Goal: Transaction & Acquisition: Purchase product/service

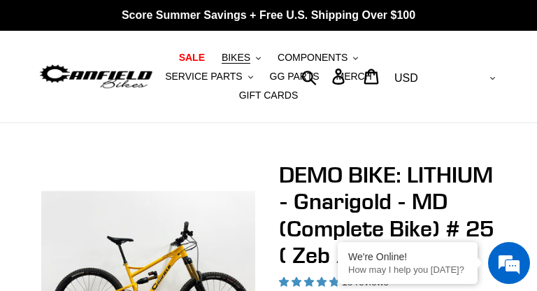
select select "highest-rating"
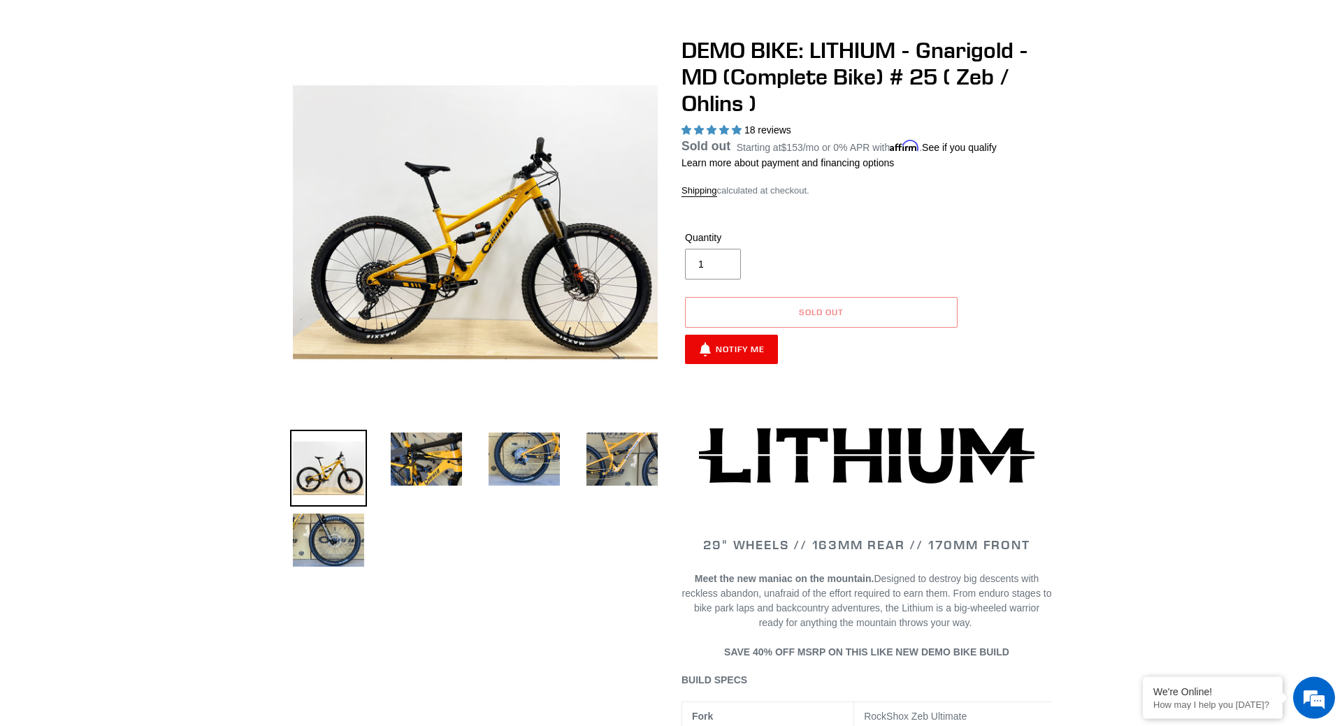
scroll to position [71, 0]
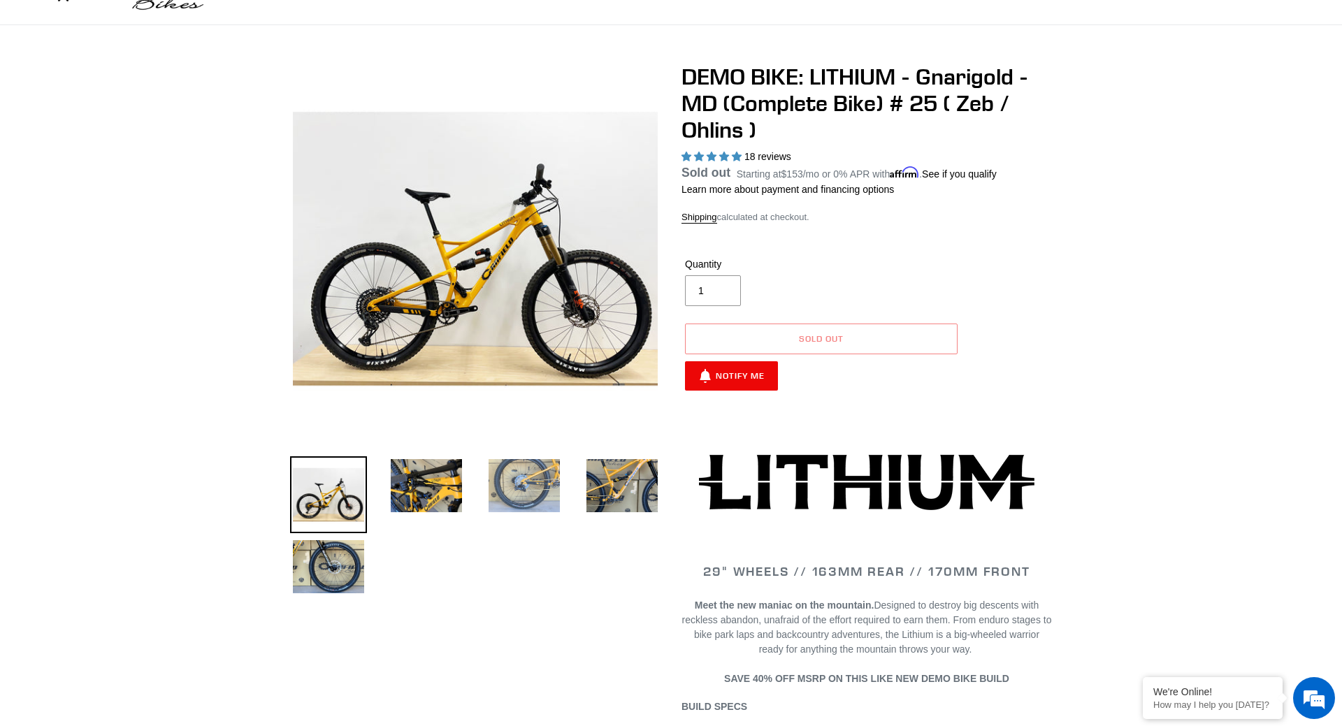
click at [536, 290] on img at bounding box center [524, 485] width 77 height 59
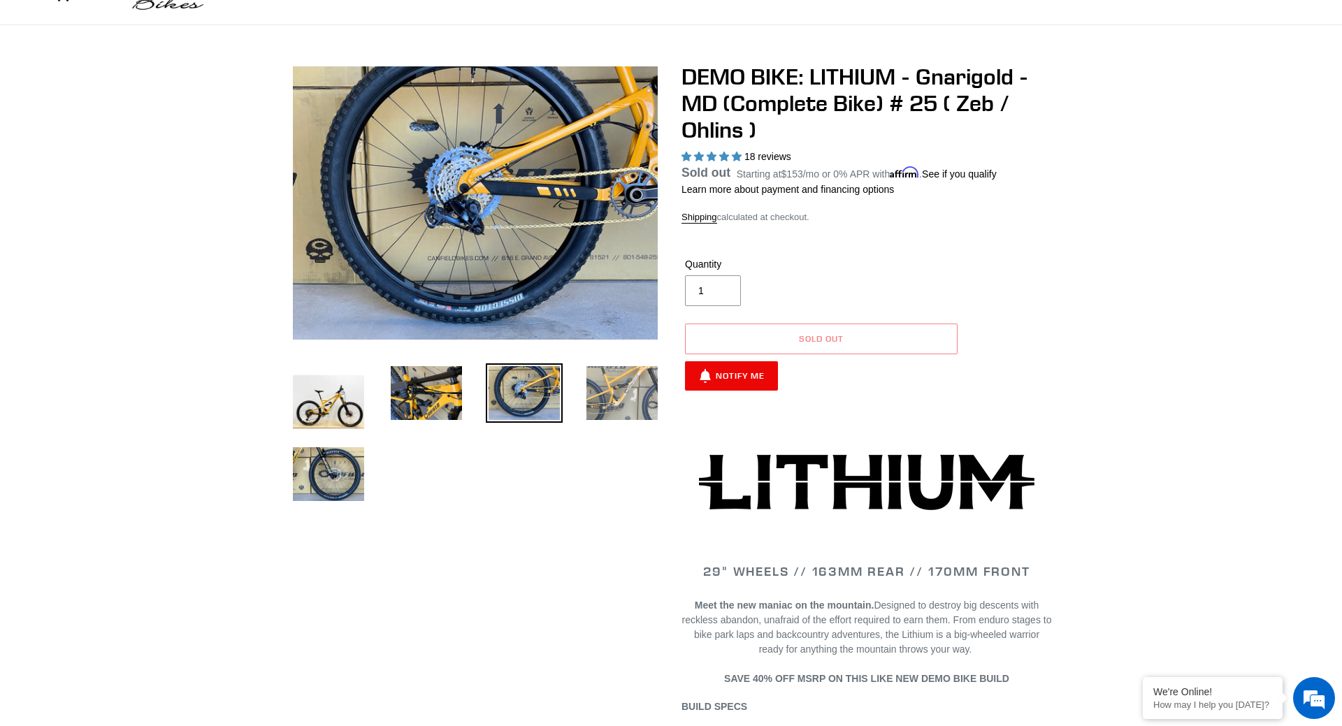
click at [536, 290] on img at bounding box center [622, 393] width 77 height 59
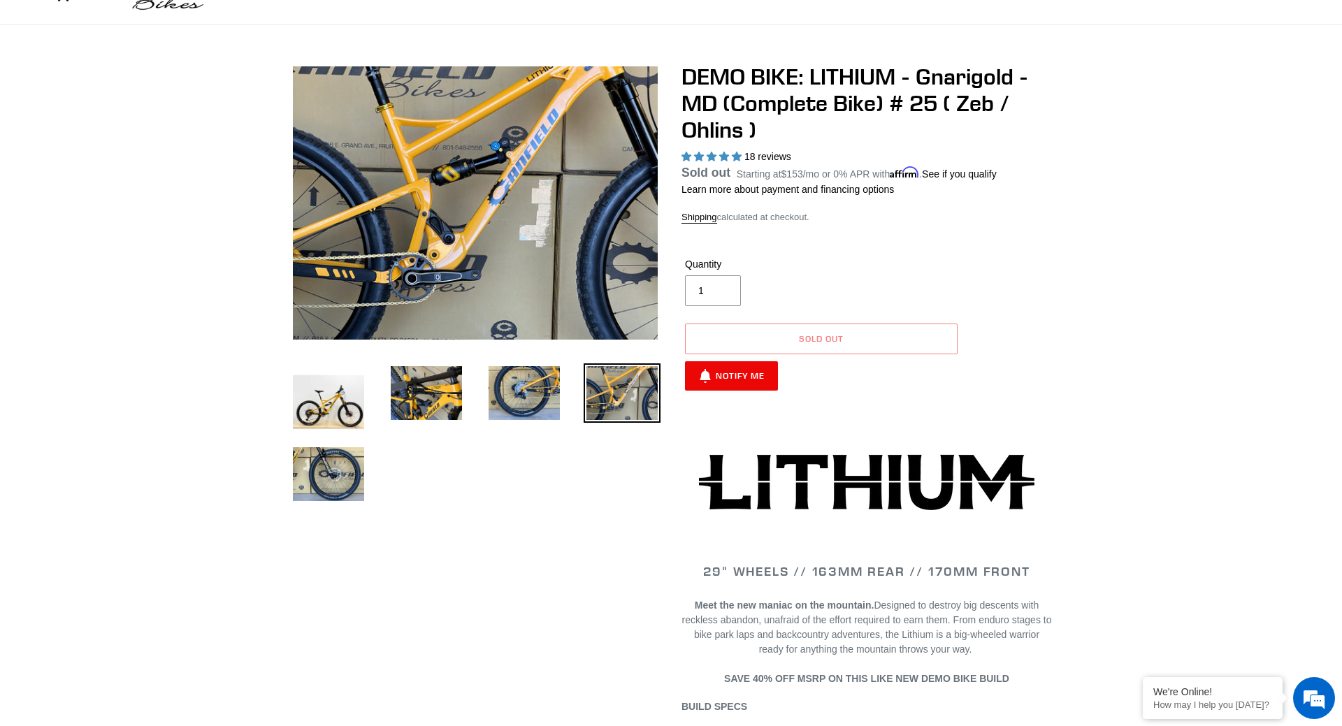
click at [475, 290] on li at bounding box center [514, 397] width 98 height 64
click at [454, 290] on img at bounding box center [426, 393] width 77 height 59
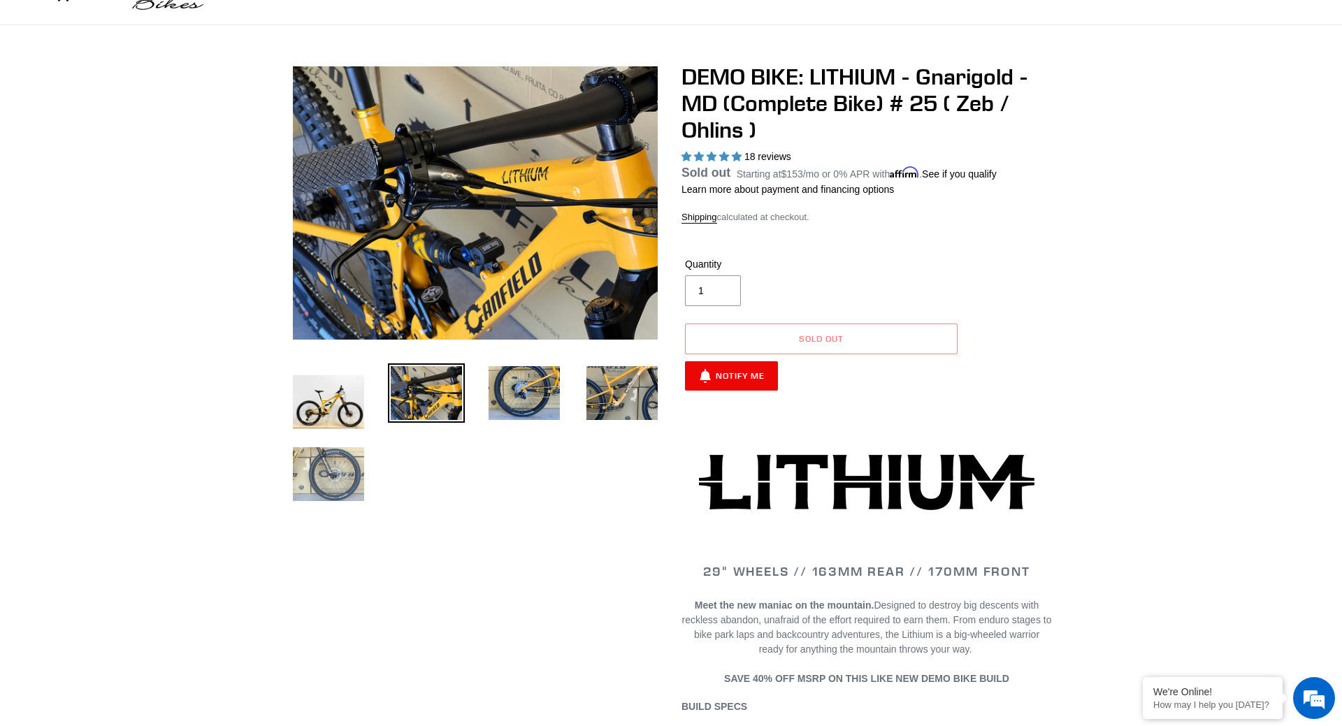
click at [343, 290] on img at bounding box center [328, 474] width 77 height 59
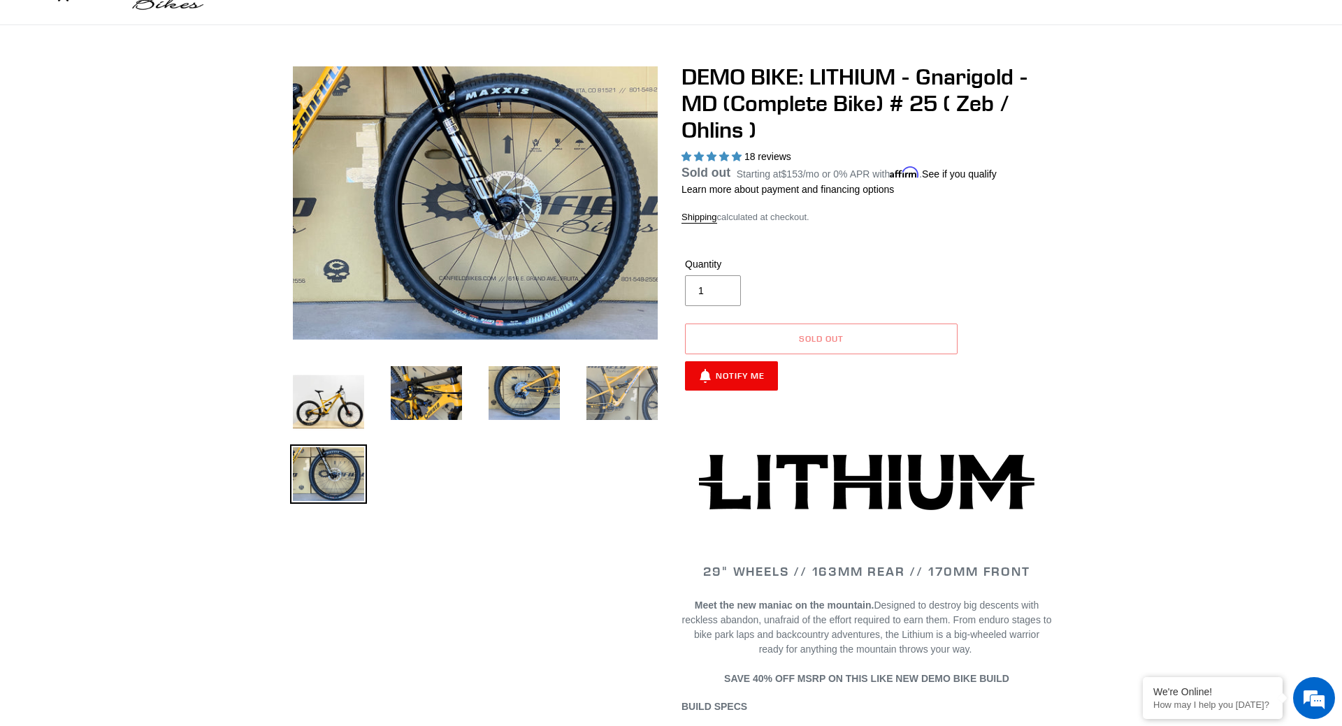
click at [536, 290] on img at bounding box center [622, 393] width 77 height 59
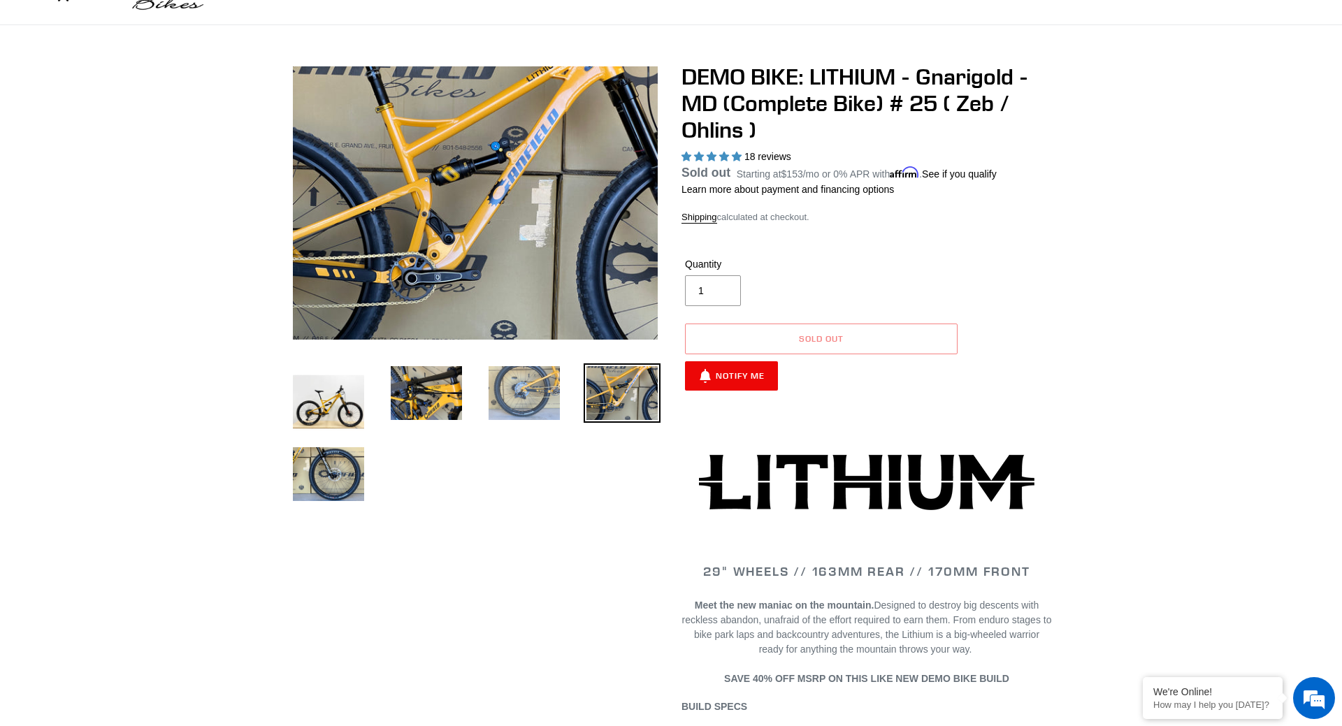
click at [536, 290] on img at bounding box center [524, 393] width 77 height 59
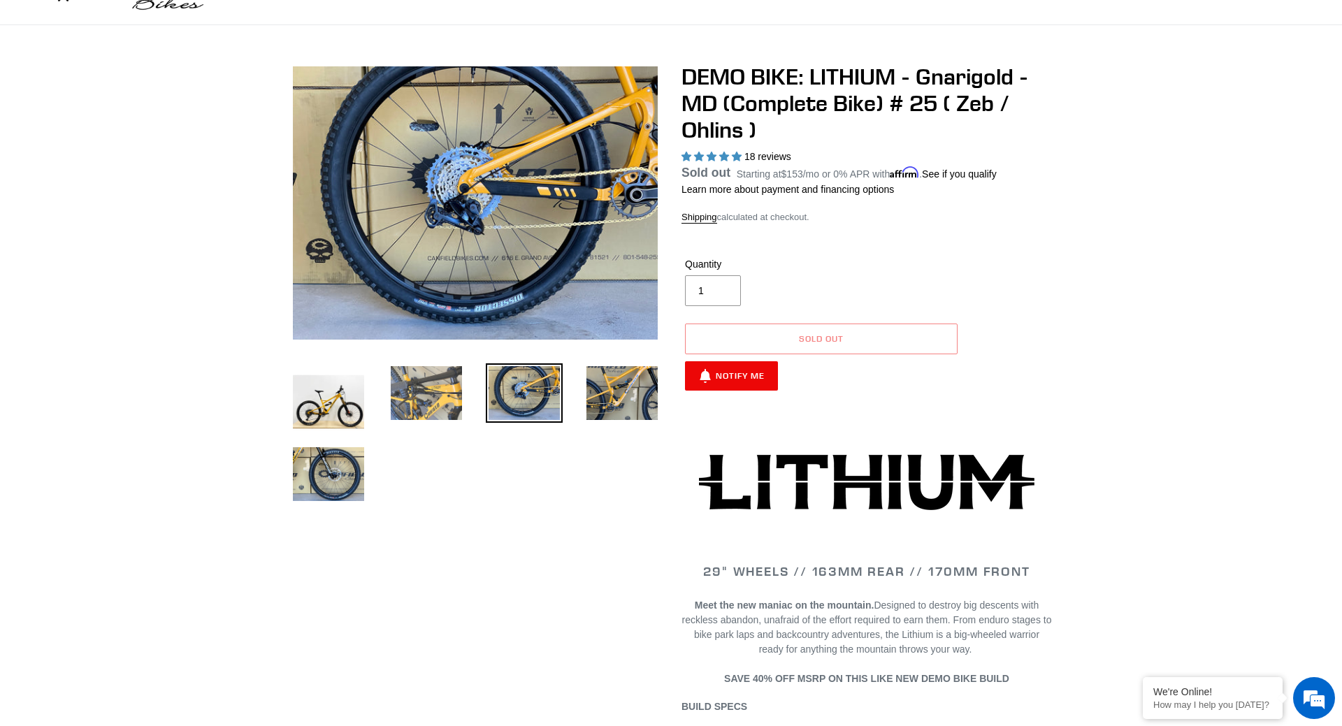
click at [429, 290] on img at bounding box center [426, 393] width 77 height 59
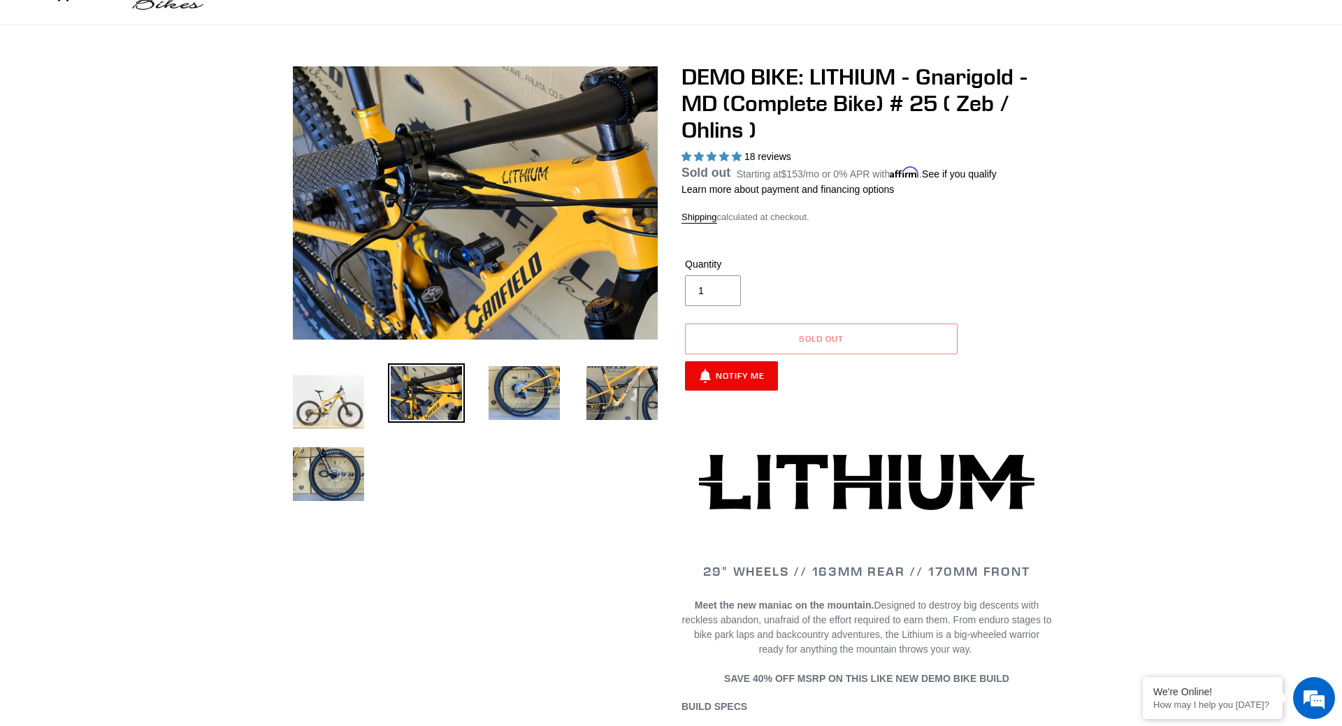
click at [343, 290] on img at bounding box center [328, 402] width 77 height 77
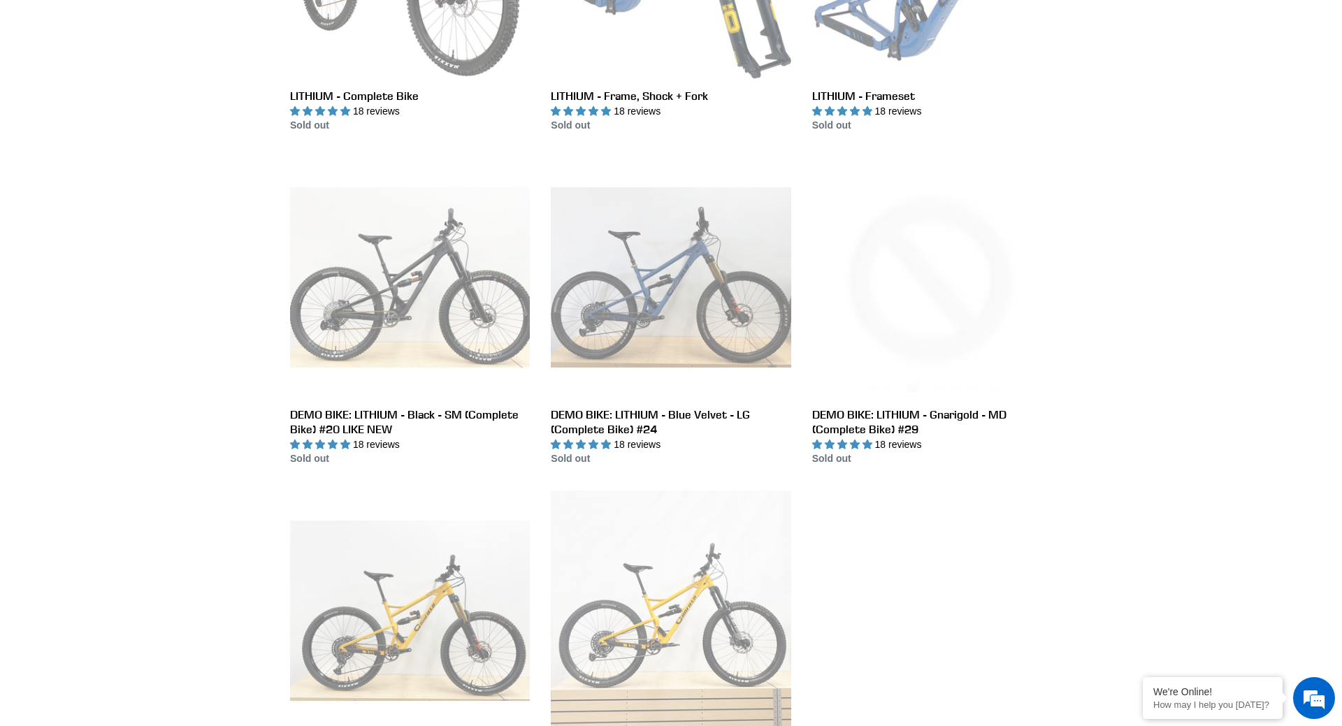
scroll to position [428, 0]
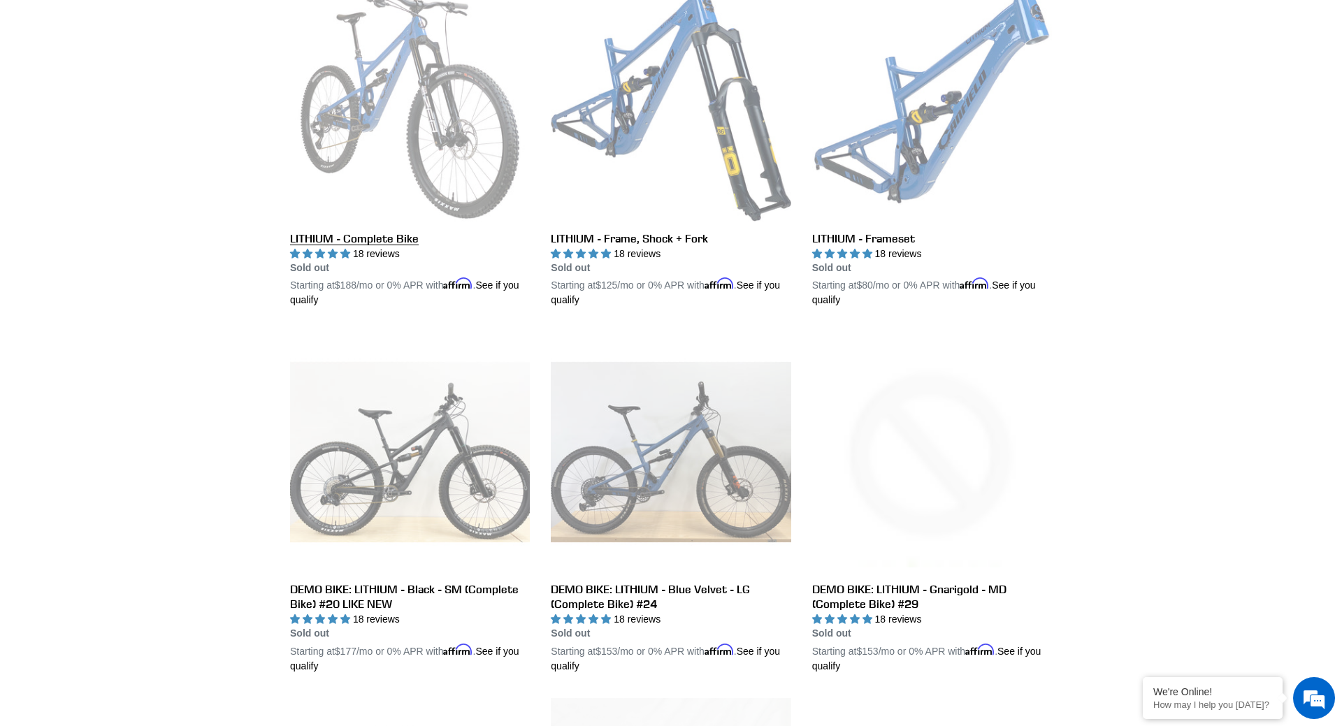
click at [399, 239] on link "LITHIUM - Complete Bike" at bounding box center [410, 144] width 240 height 327
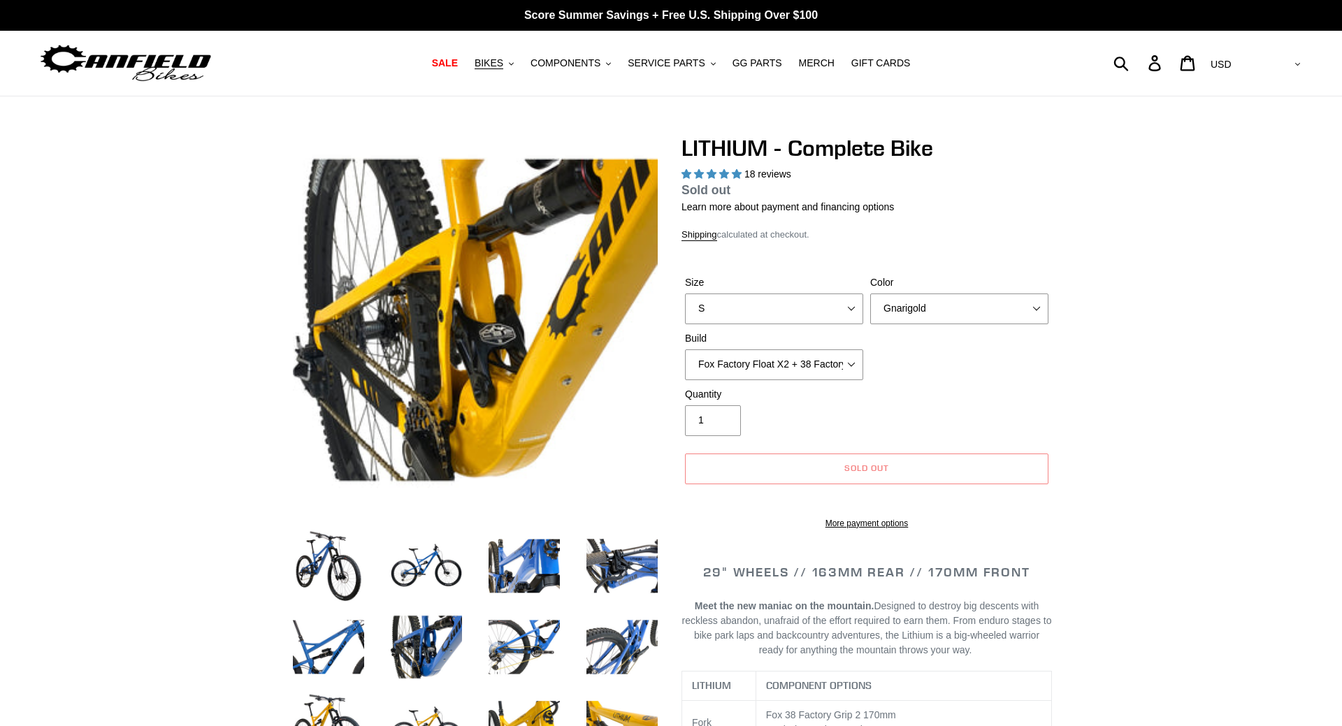
select select "highest-rating"
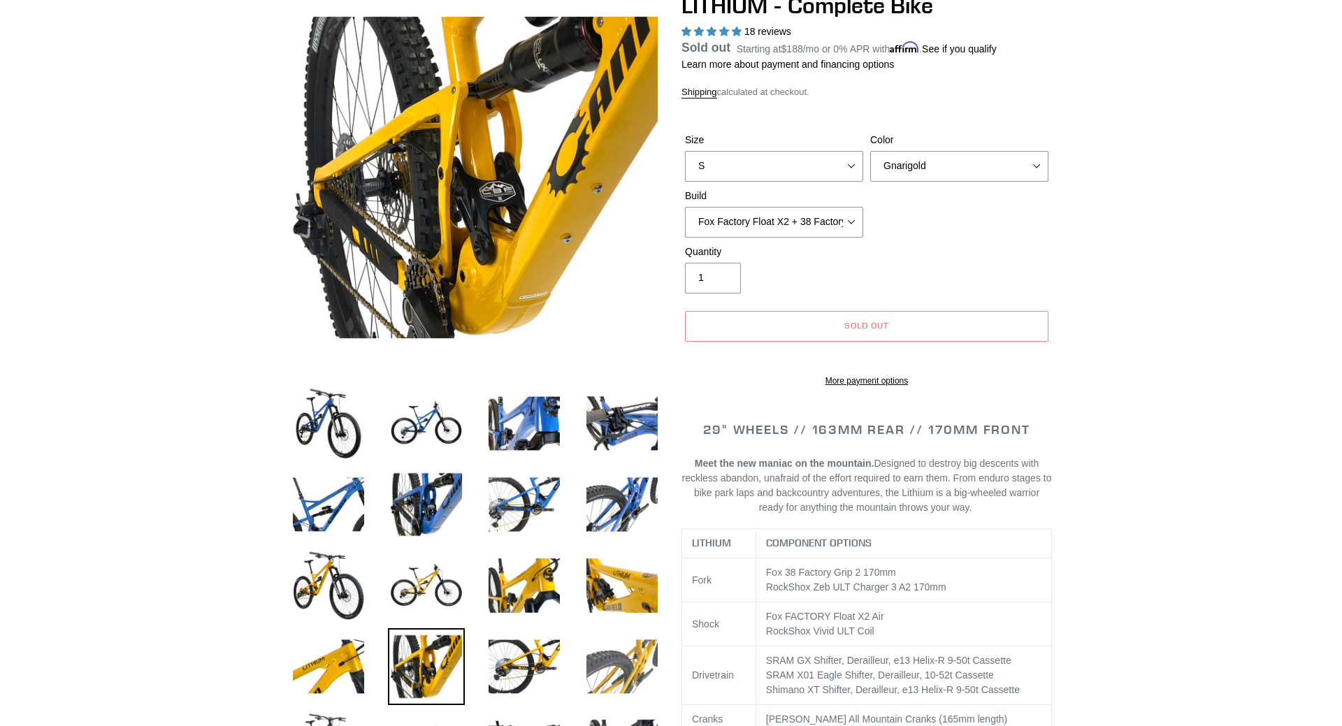
click at [633, 677] on img at bounding box center [622, 666] width 77 height 77
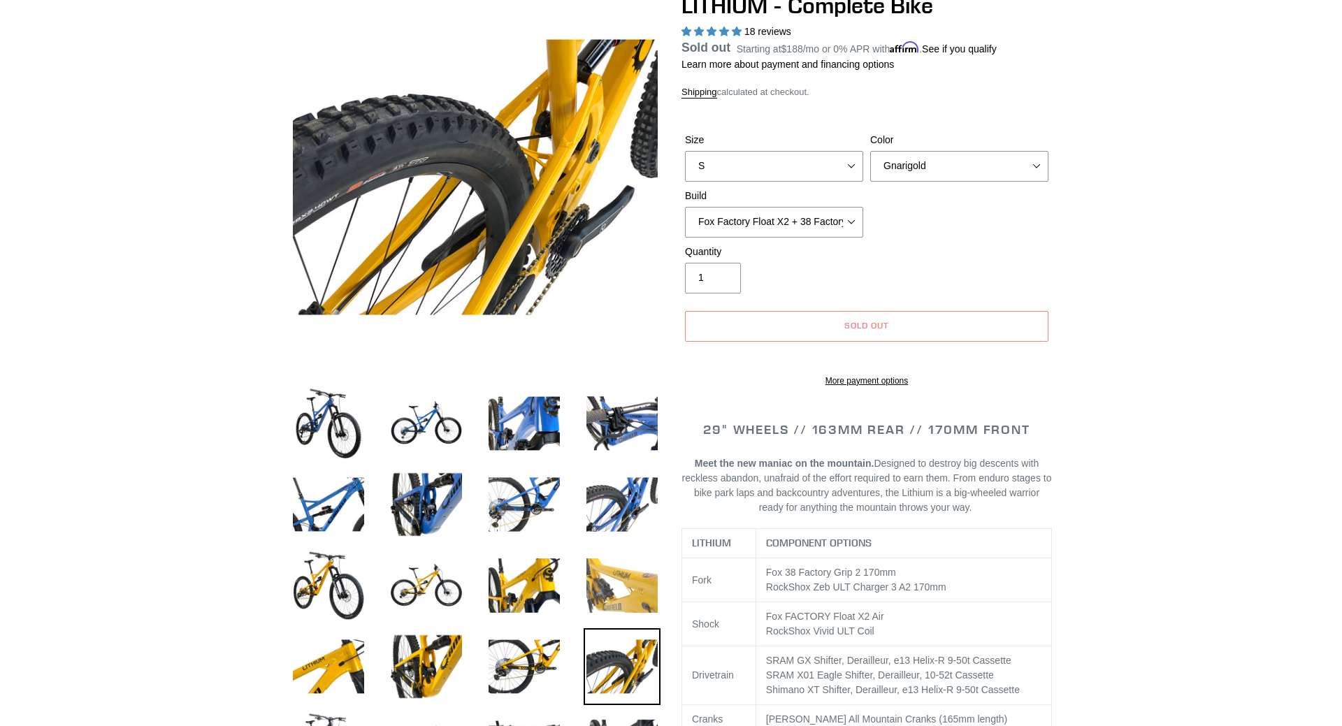
click at [611, 581] on img at bounding box center [622, 585] width 77 height 77
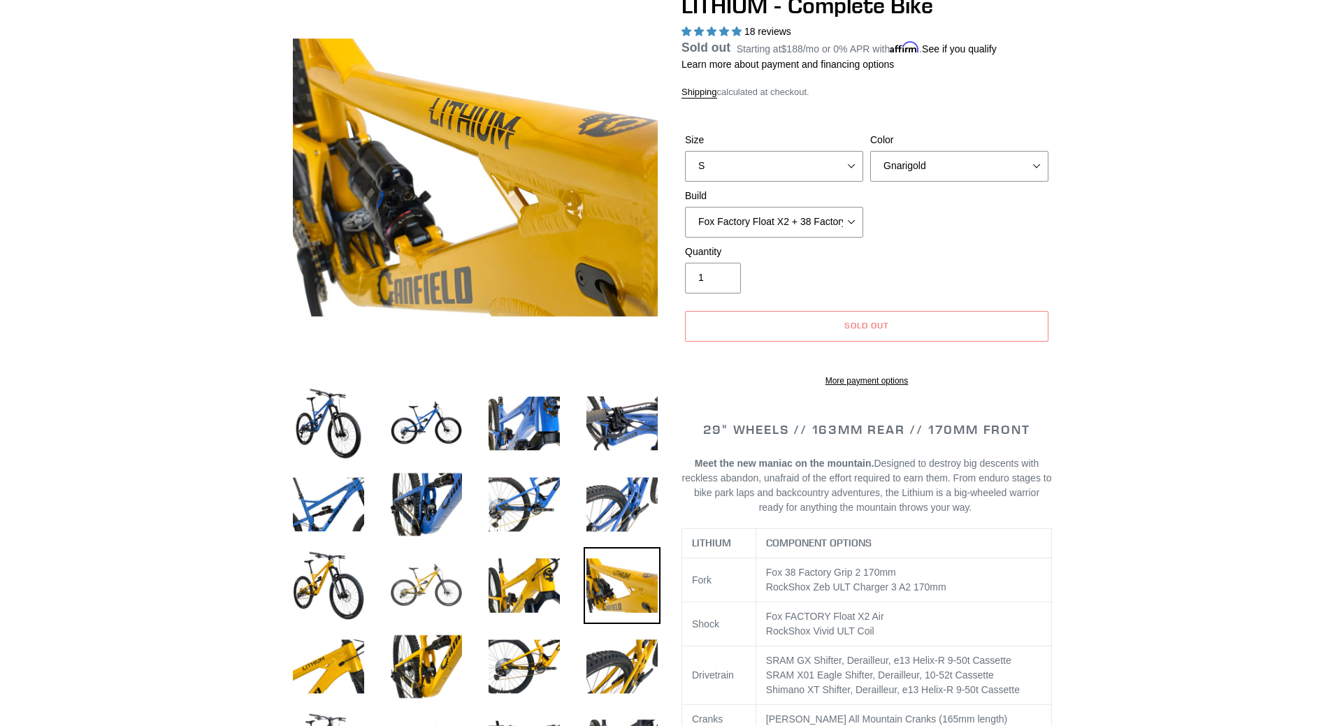
drag, startPoint x: 343, startPoint y: 668, endPoint x: 451, endPoint y: 609, distance: 123.6
click at [345, 663] on img at bounding box center [328, 666] width 77 height 77
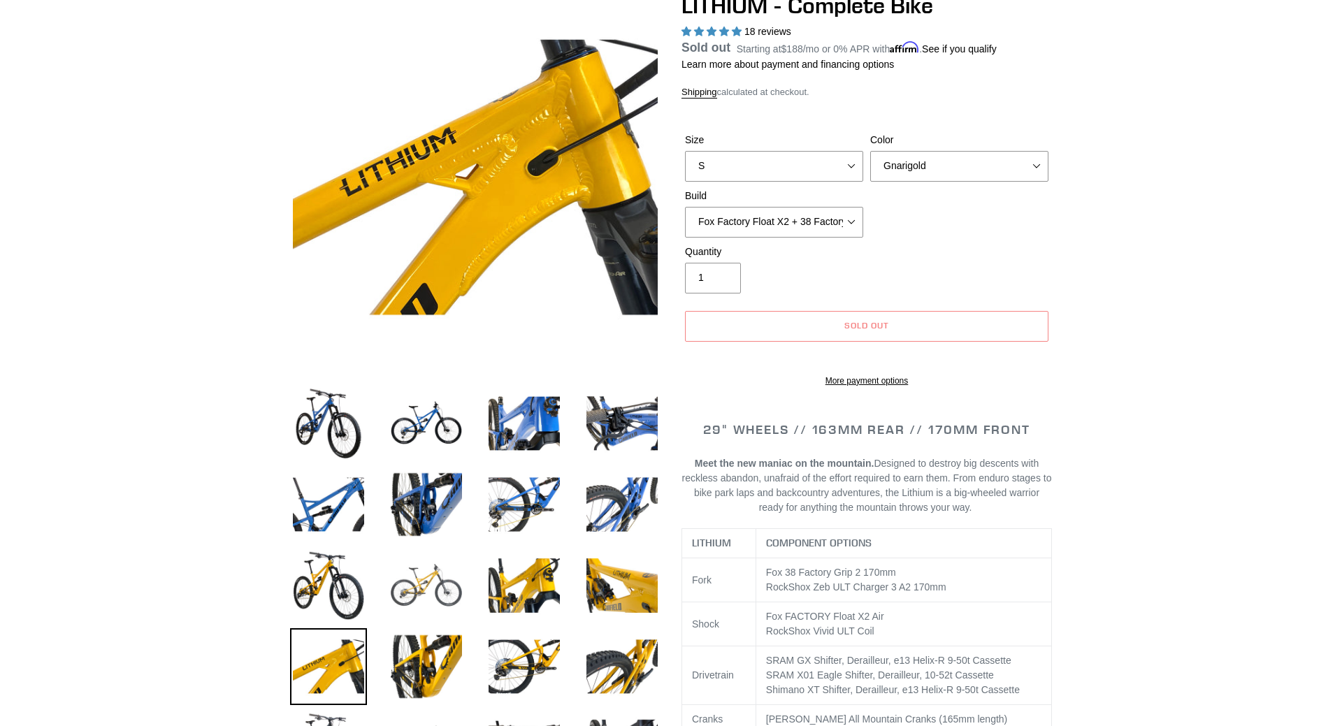
click at [423, 585] on img at bounding box center [426, 585] width 77 height 77
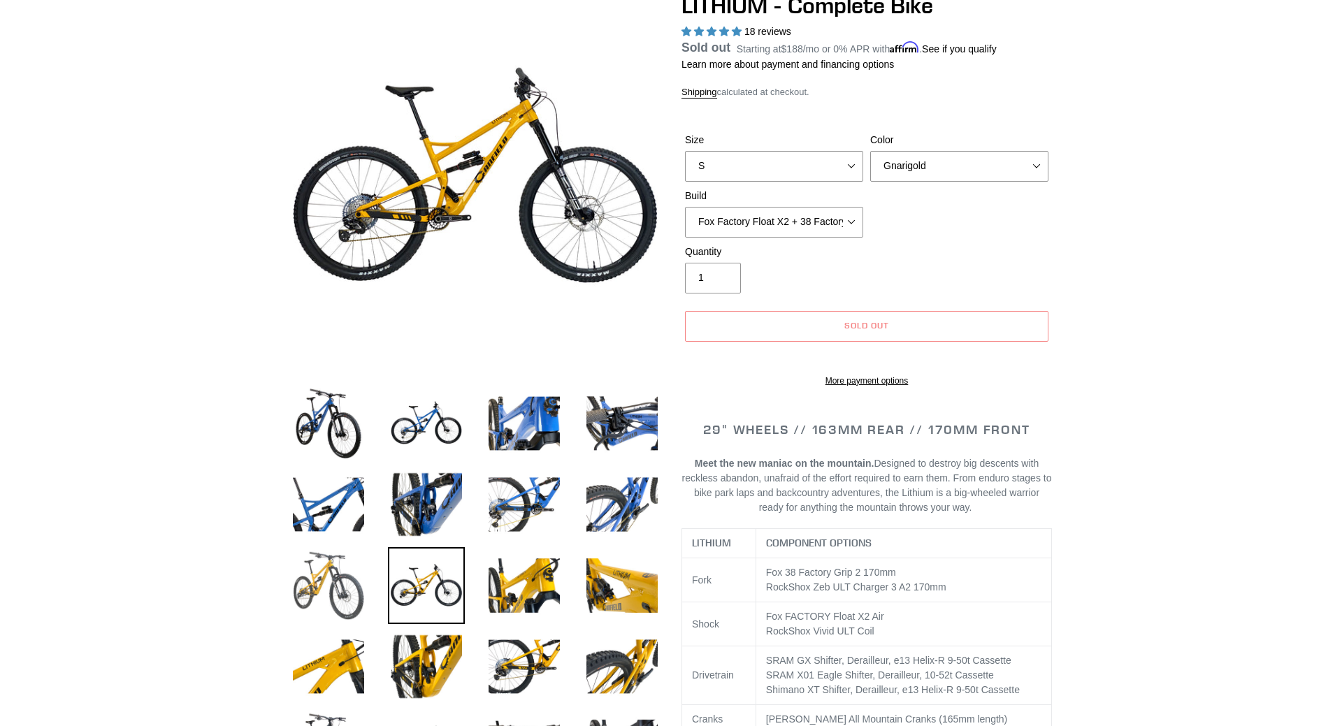
click at [324, 573] on img at bounding box center [328, 585] width 77 height 77
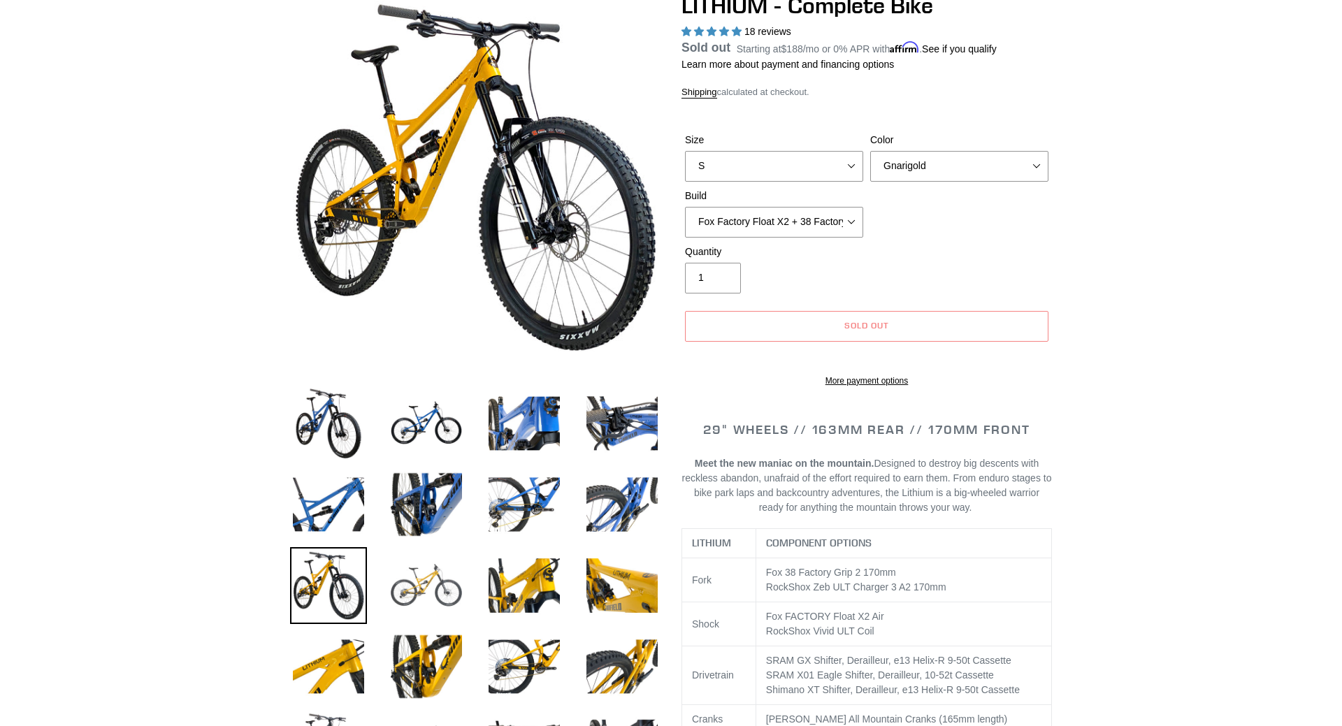
click at [399, 575] on img at bounding box center [426, 585] width 77 height 77
